Goal: Find specific page/section: Find specific page/section

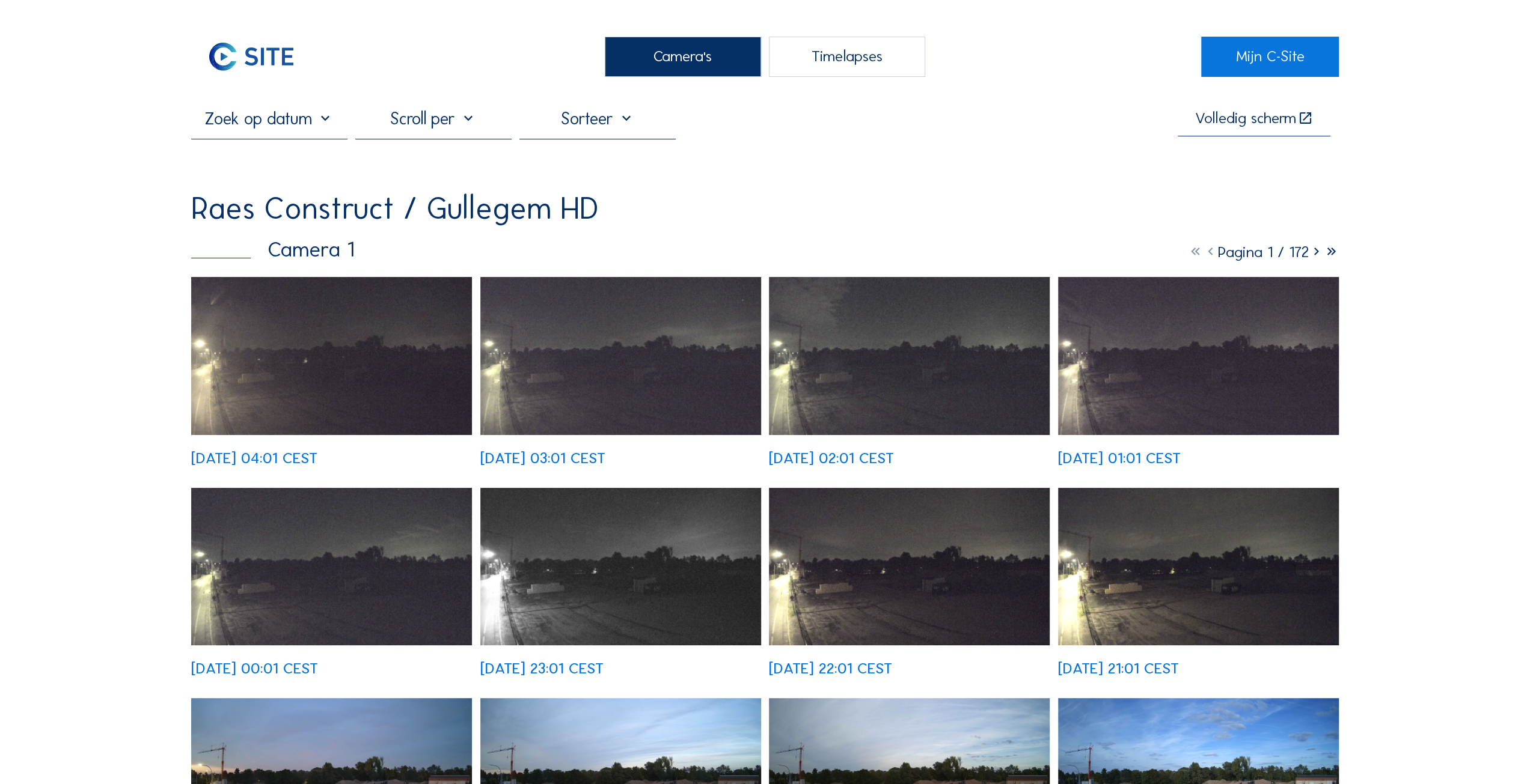
click at [311, 394] on img at bounding box center [331, 355] width 281 height 158
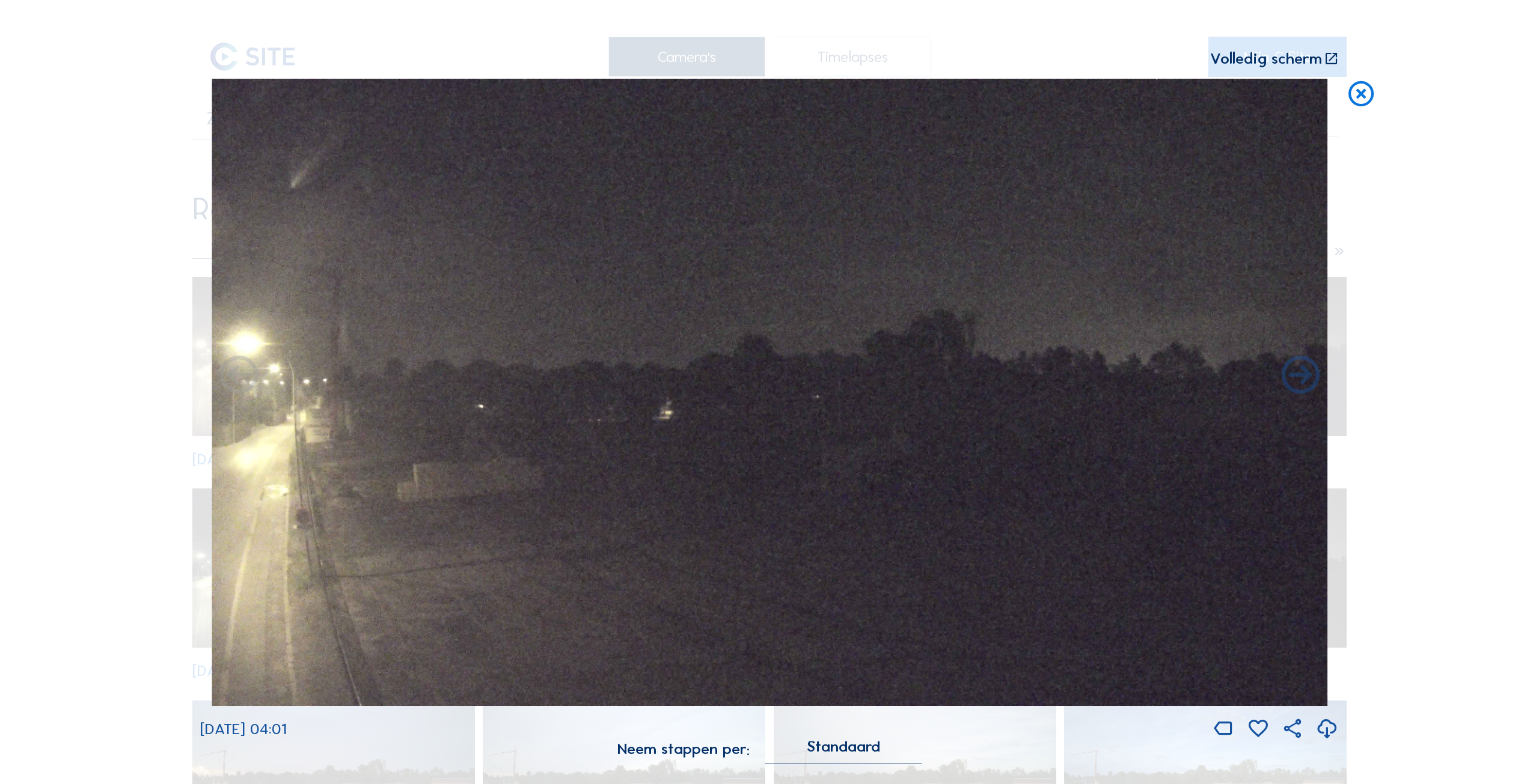
click at [1369, 95] on icon at bounding box center [1361, 94] width 31 height 32
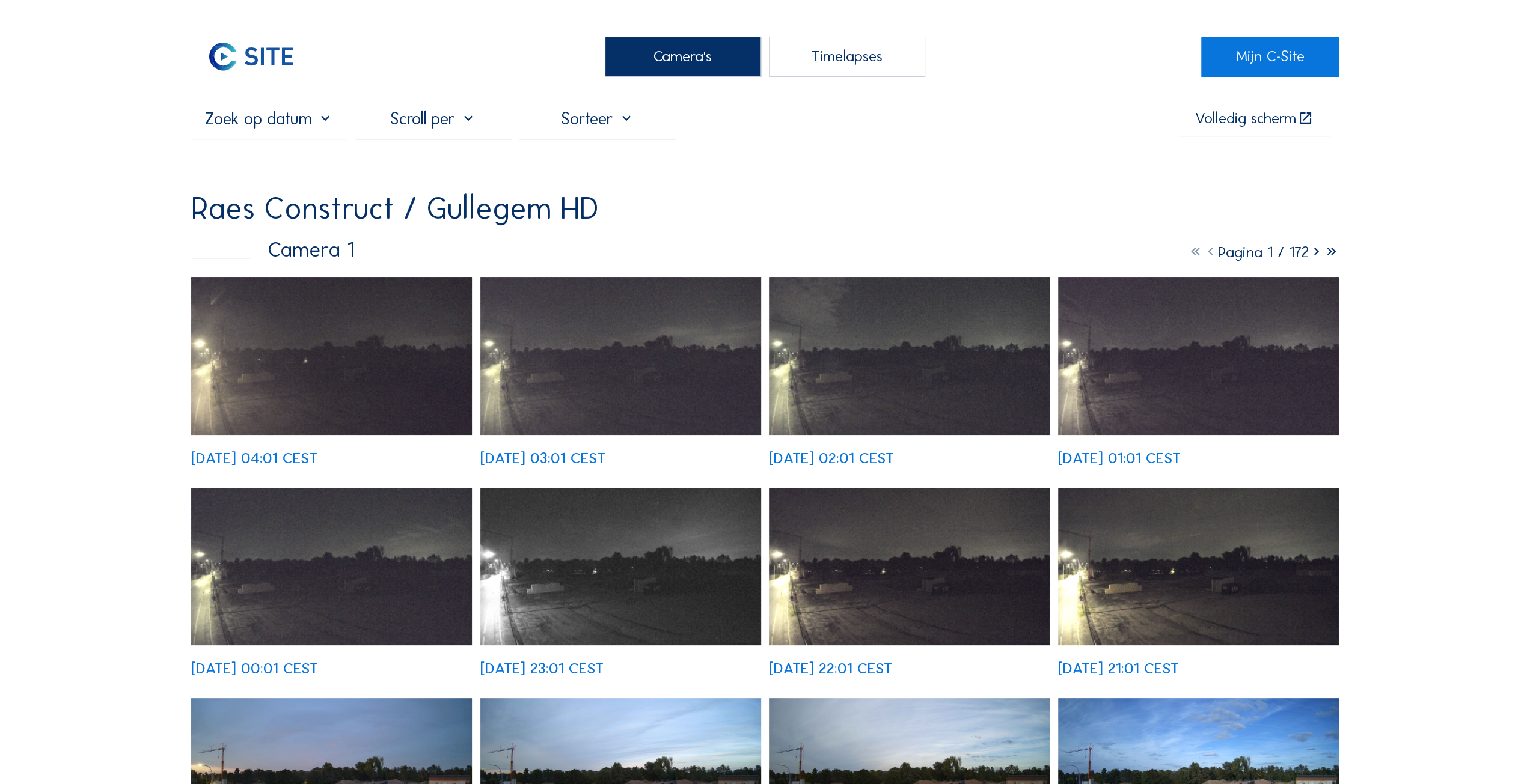
click at [326, 392] on img at bounding box center [331, 355] width 281 height 158
